Goal: Transaction & Acquisition: Purchase product/service

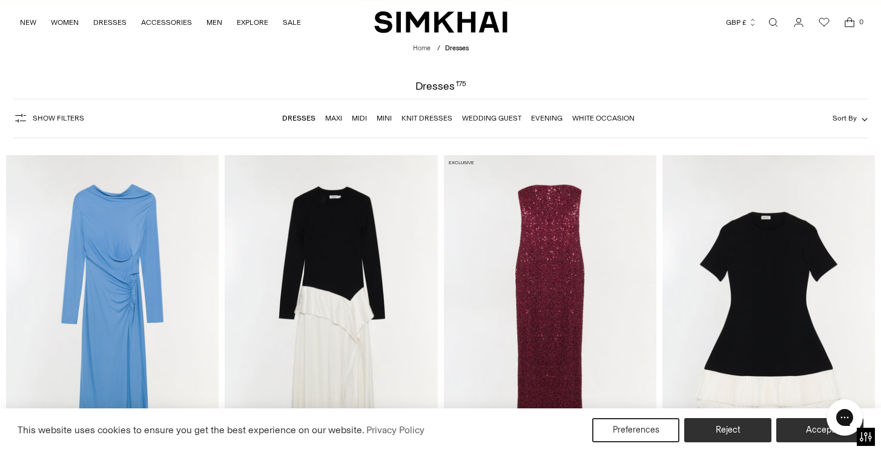
scroll to position [96, 0]
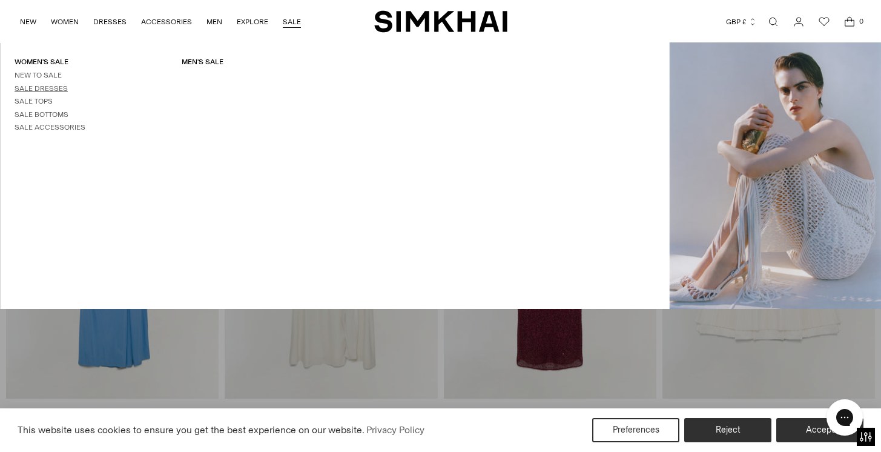
click at [61, 85] on link "Sale Dresses" at bounding box center [41, 88] width 53 height 8
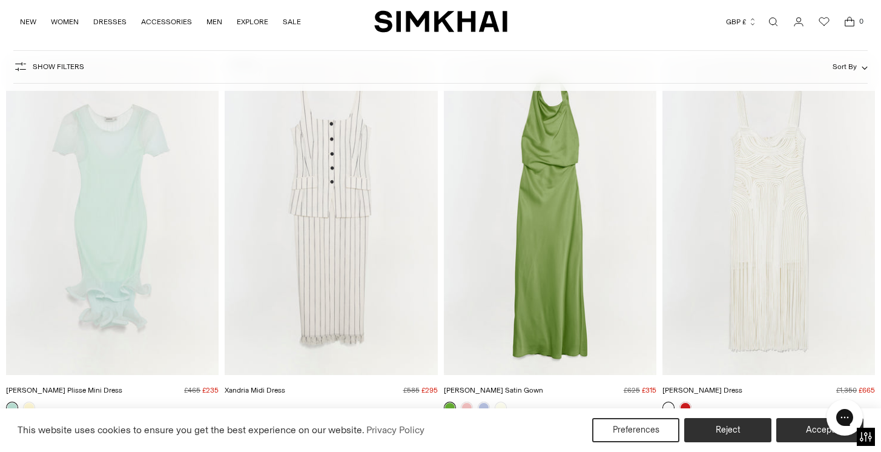
scroll to position [1297, 0]
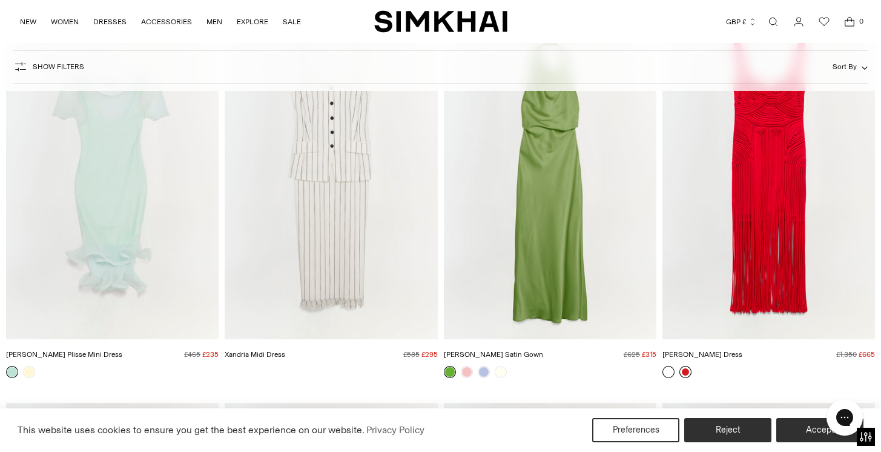
click at [690, 372] on link at bounding box center [685, 372] width 12 height 12
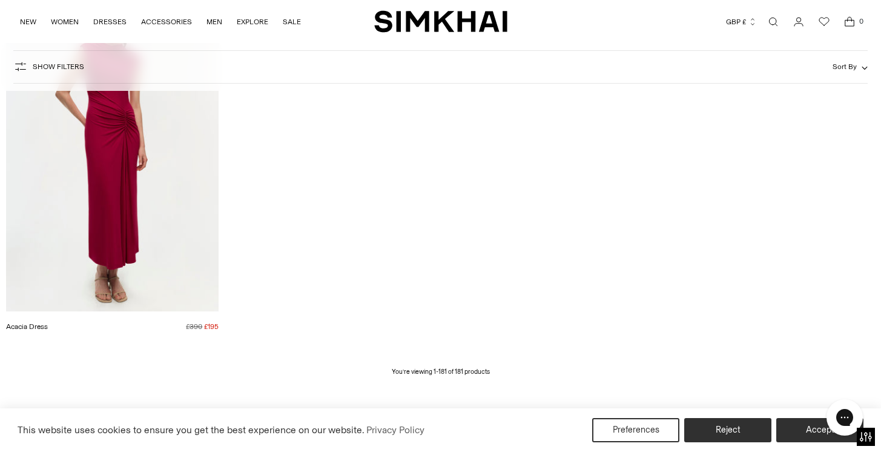
scroll to position [17164, 0]
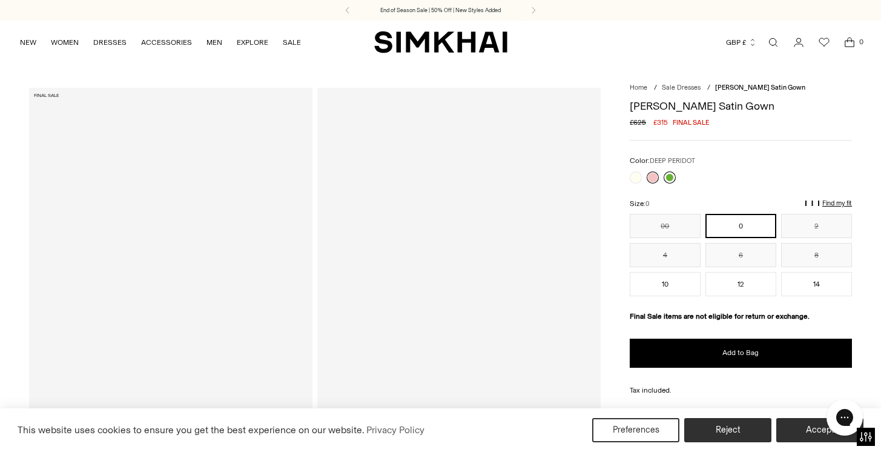
click at [670, 178] on link at bounding box center [670, 177] width 12 height 12
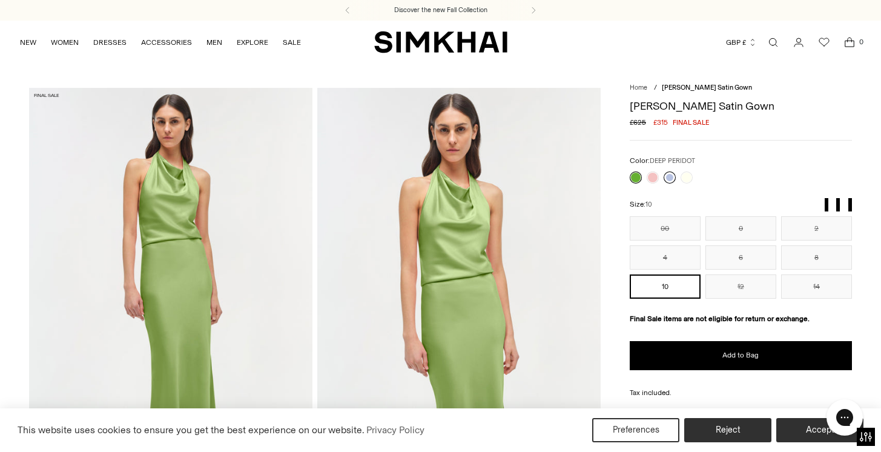
click at [670, 179] on link at bounding box center [670, 177] width 12 height 12
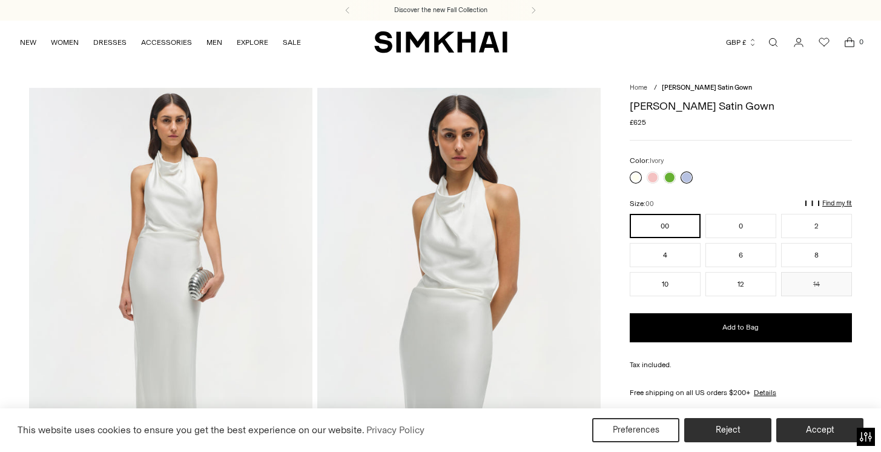
click at [637, 176] on link at bounding box center [636, 177] width 12 height 12
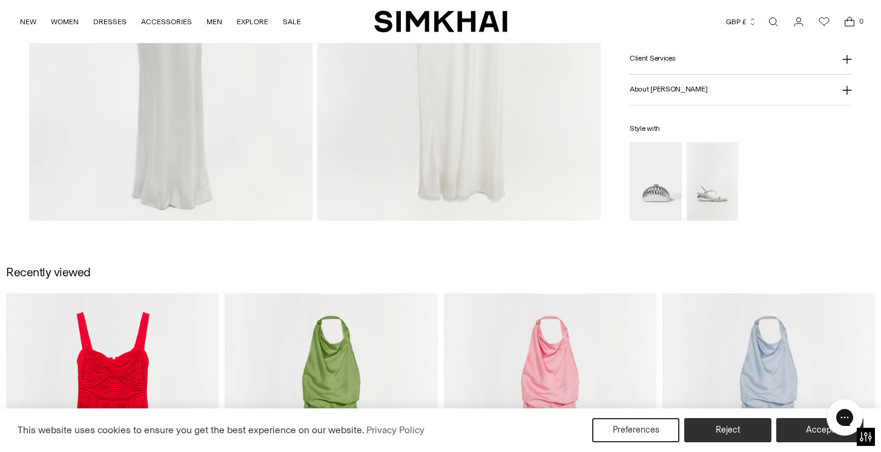
scroll to position [1383, 0]
